Goal: Information Seeking & Learning: Learn about a topic

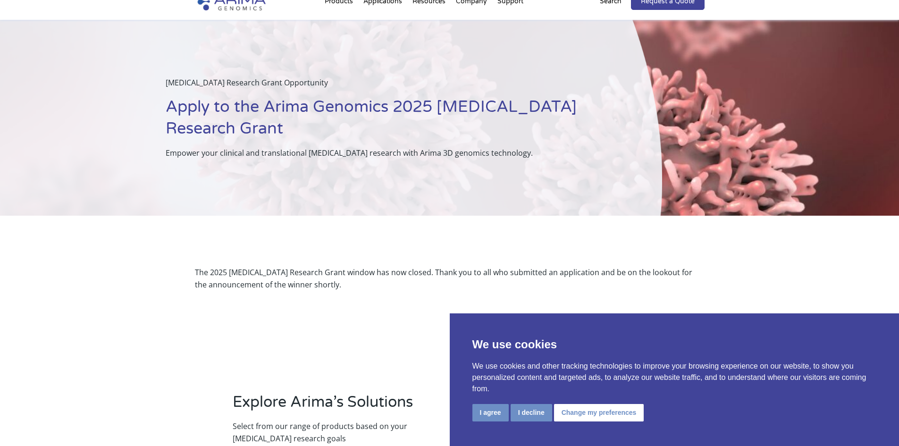
scroll to position [38, 0]
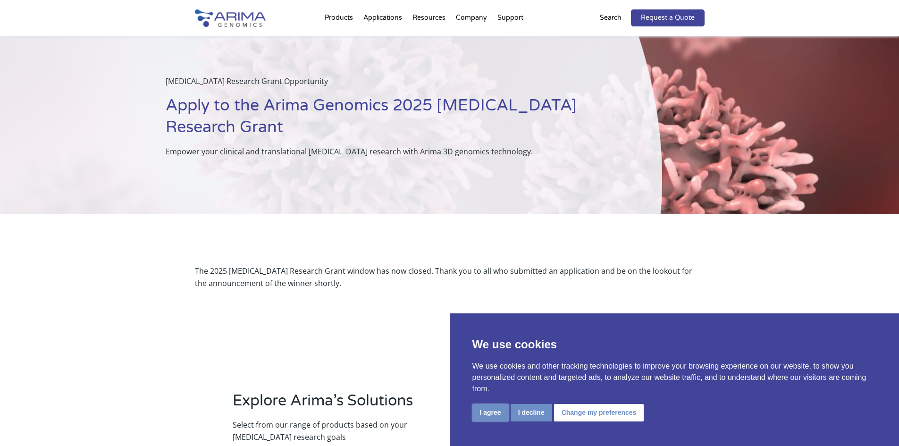
click at [484, 410] on button "I agree" at bounding box center [490, 412] width 36 height 17
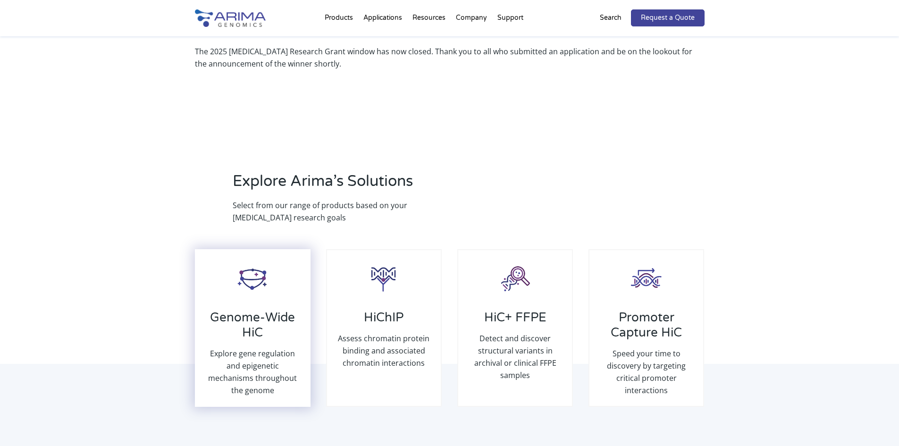
scroll to position [264, 0]
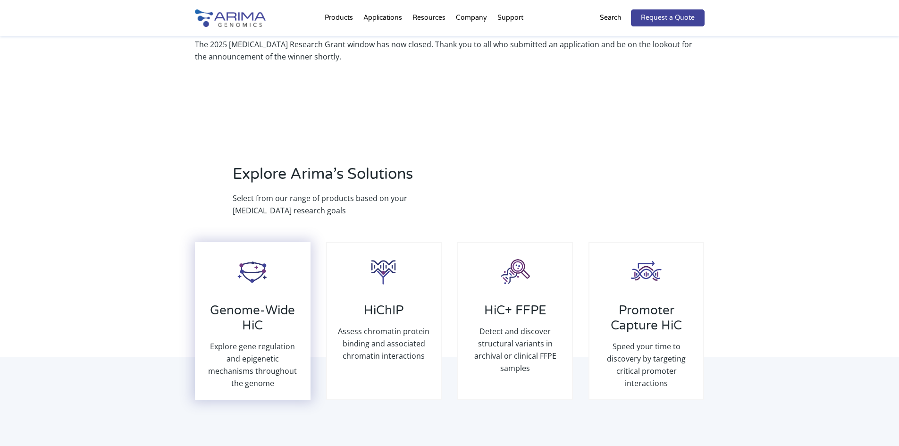
click at [255, 340] on p "Explore gene regulation and epigenetic mechanisms throughout the genome" at bounding box center [252, 364] width 95 height 49
